Goal: Check status: Check status

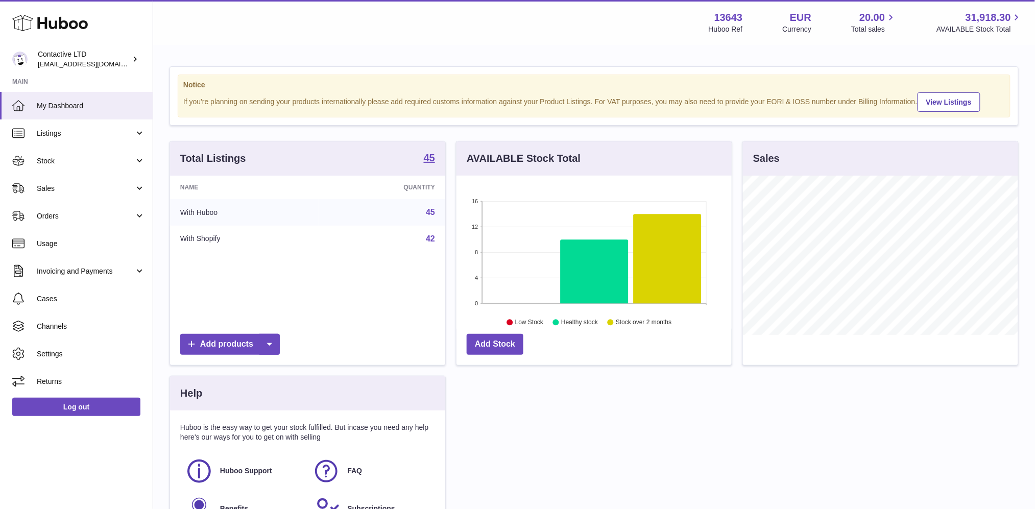
scroll to position [159, 275]
click at [90, 189] on span "Sales" at bounding box center [85, 189] width 97 height 10
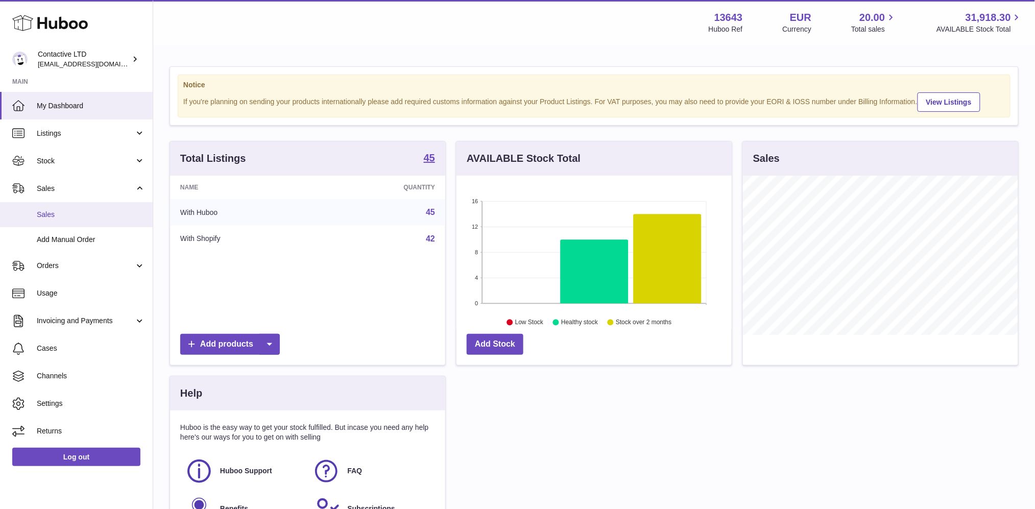
click at [86, 218] on span "Sales" at bounding box center [91, 215] width 108 height 10
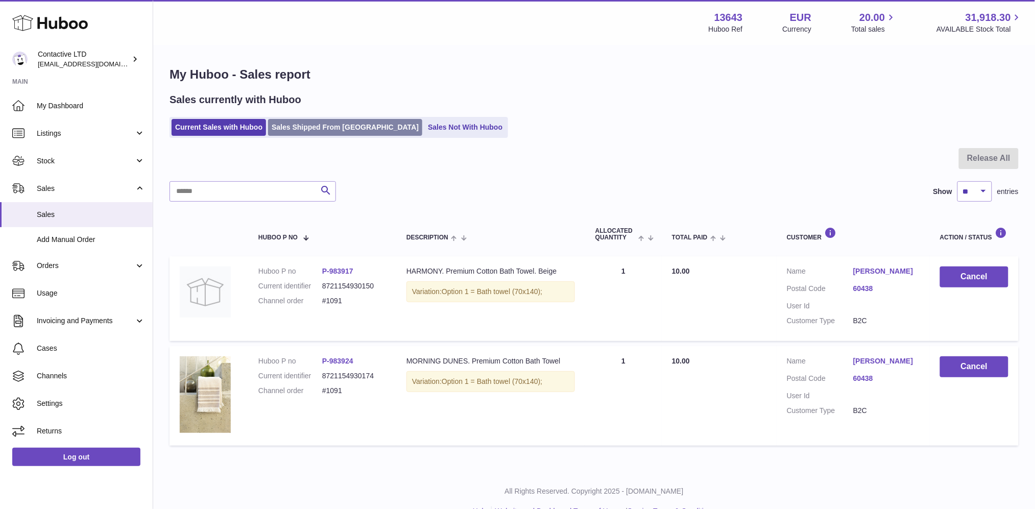
click at [328, 126] on link "Sales Shipped From [GEOGRAPHIC_DATA]" at bounding box center [345, 127] width 154 height 17
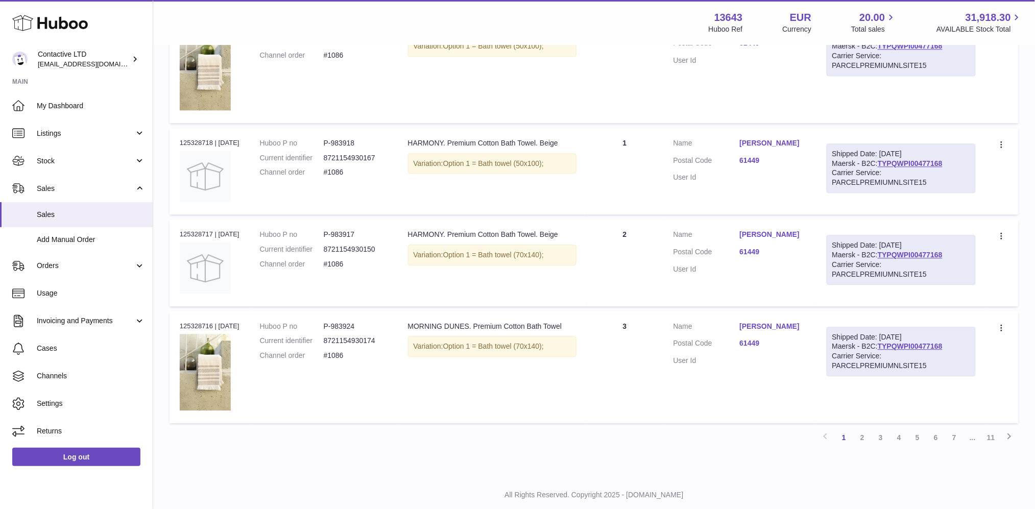
scroll to position [855, 0]
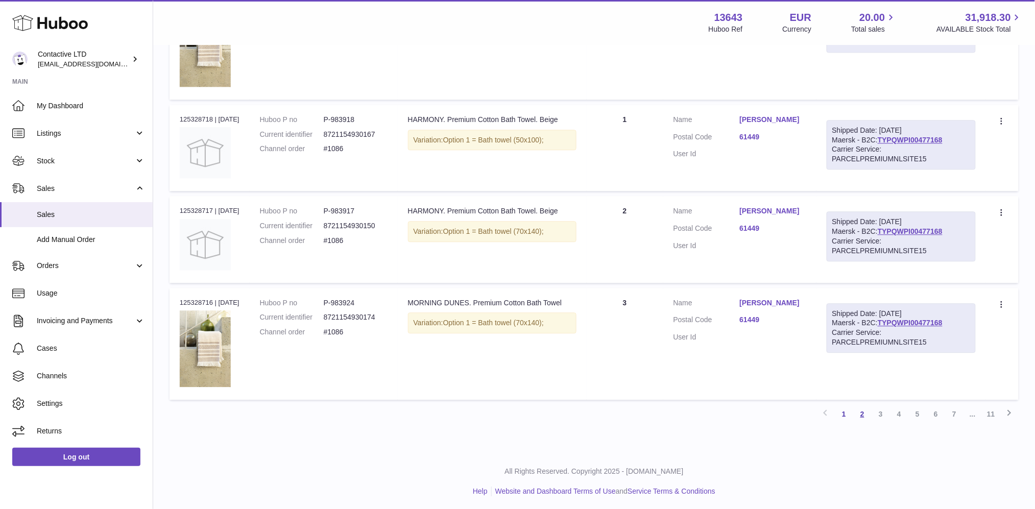
click at [860, 410] on link "2" at bounding box center [862, 414] width 18 height 18
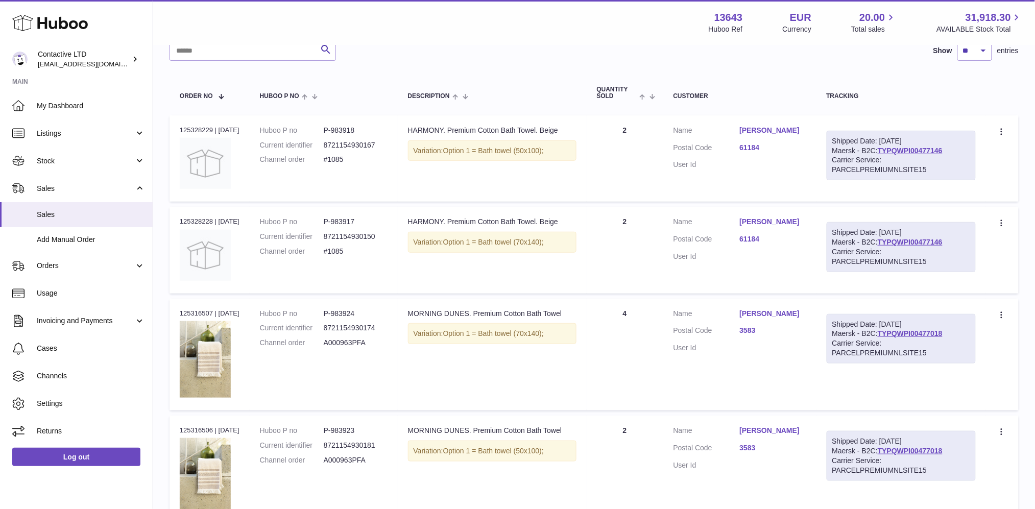
scroll to position [157, 0]
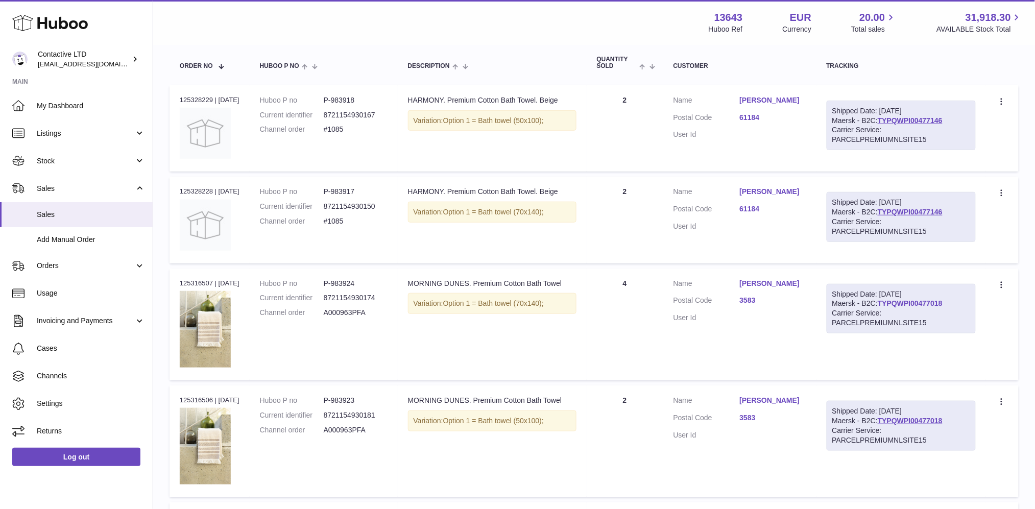
click at [915, 305] on link "TYPQWPI00477018" at bounding box center [909, 303] width 65 height 8
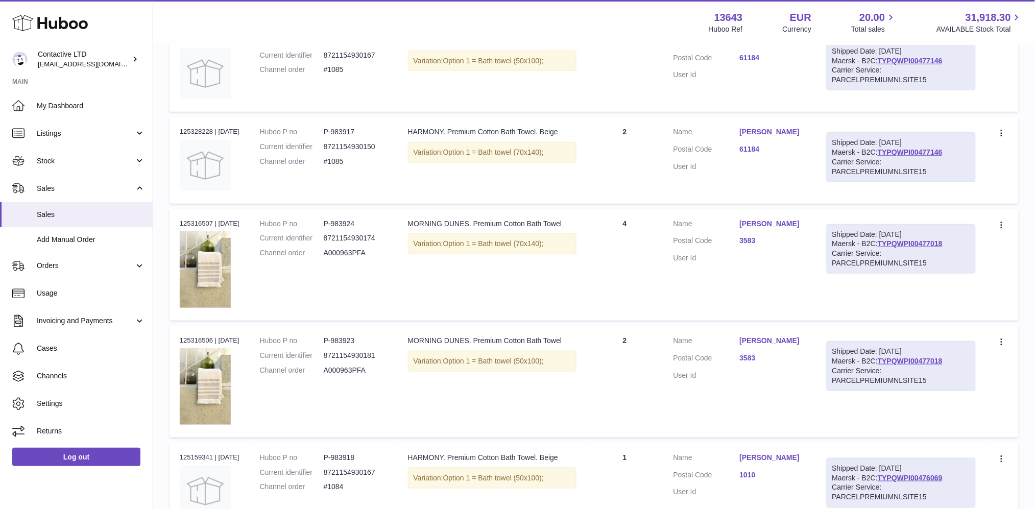
scroll to position [216, 0]
click at [915, 149] on link "TYPQWPI00477146" at bounding box center [909, 153] width 65 height 8
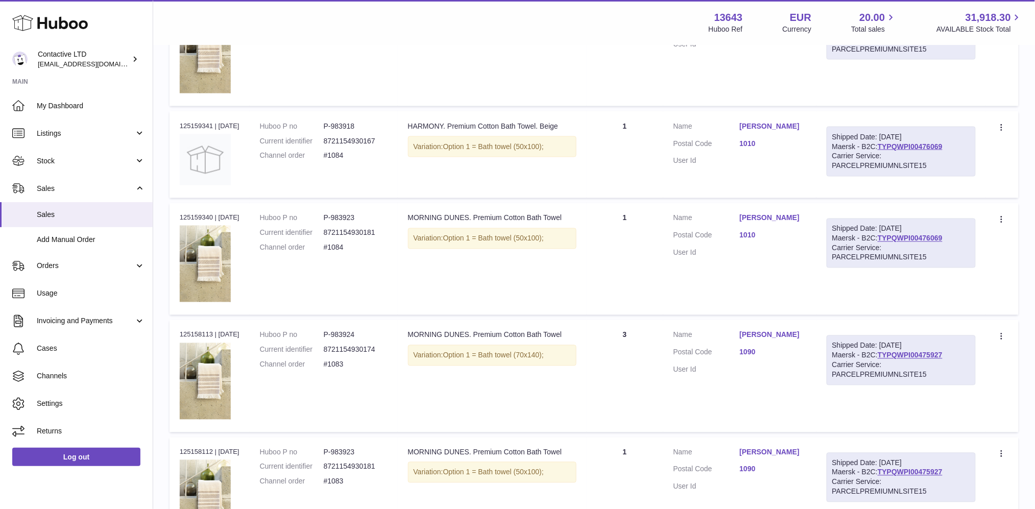
scroll to position [553, 0]
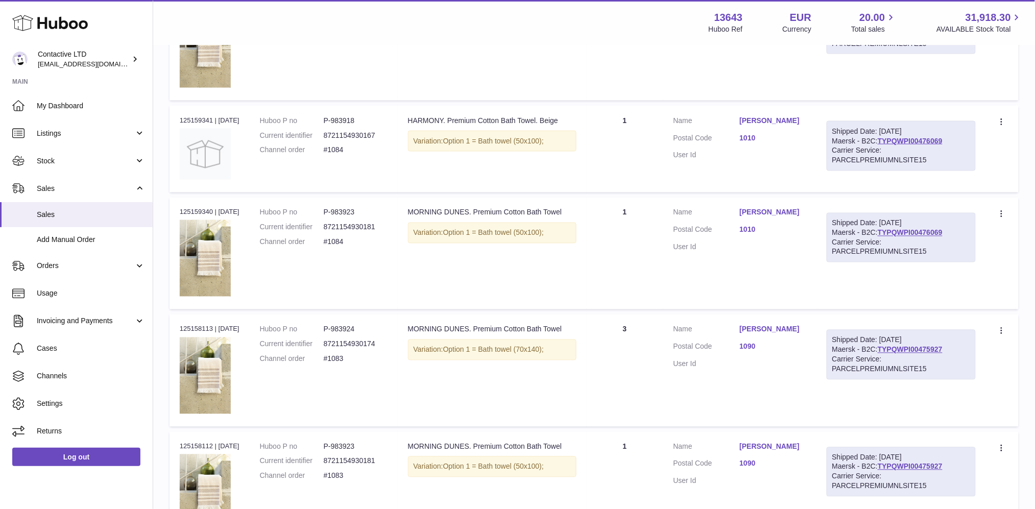
click at [909, 235] on div "Shipped Date: 22nd Sep 2025 Maersk - B2C: TYPQWPI00476069 Carrier Service: PARC…" at bounding box center [900, 238] width 149 height 50
click at [907, 233] on link "TYPQWPI00476069" at bounding box center [909, 233] width 65 height 8
